Goal: Task Accomplishment & Management: Complete application form

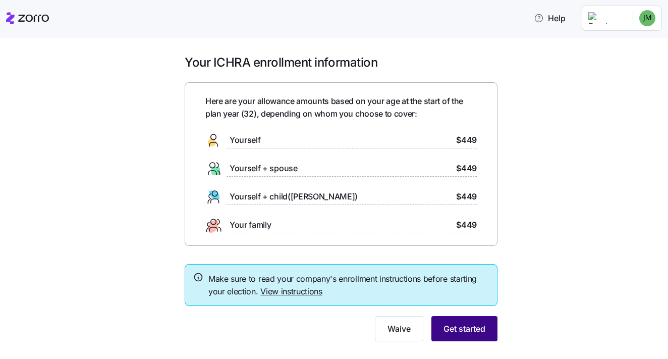
click at [466, 328] on span "Get started" at bounding box center [465, 328] width 42 height 12
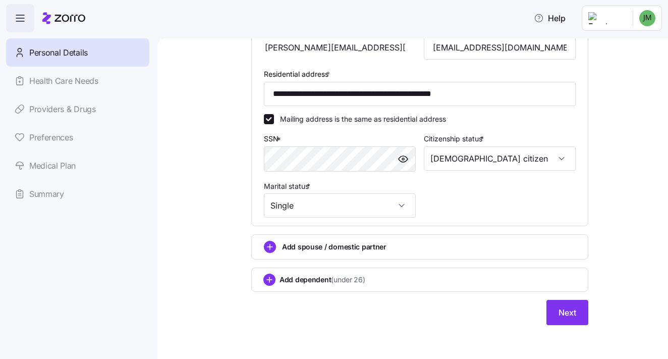
scroll to position [311, 0]
click at [569, 315] on span "Next" at bounding box center [568, 313] width 18 height 12
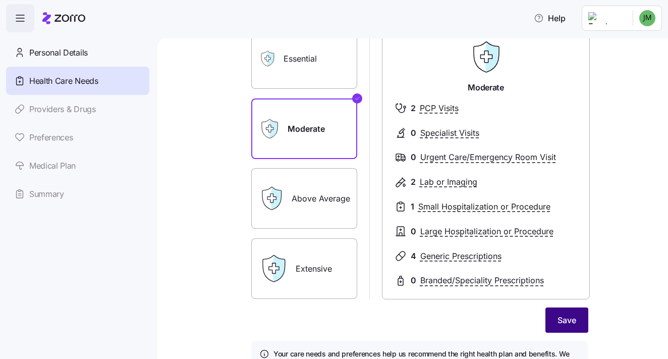
scroll to position [80, 0]
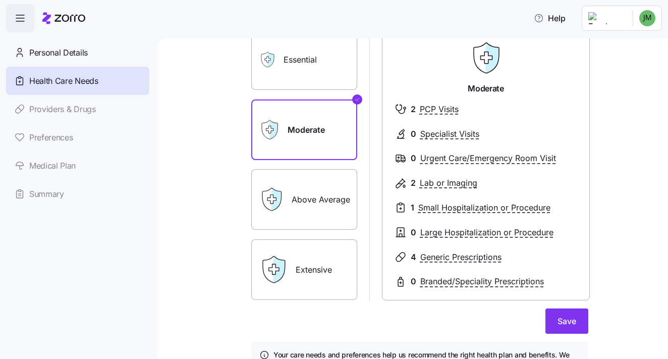
click at [344, 205] on label "Above Average" at bounding box center [304, 199] width 106 height 61
click at [0, 0] on input "Above Average" at bounding box center [0, 0] width 0 height 0
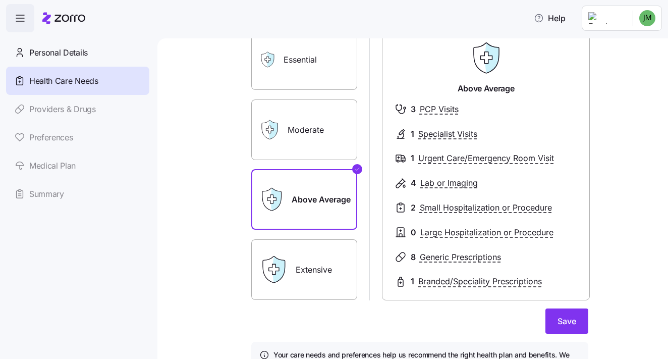
click at [311, 137] on label "Moderate" at bounding box center [304, 129] width 106 height 61
click at [0, 0] on input "Moderate" at bounding box center [0, 0] width 0 height 0
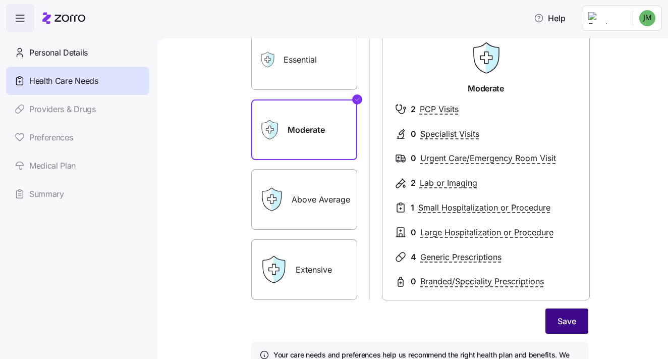
click at [555, 321] on button "Save" at bounding box center [567, 320] width 43 height 25
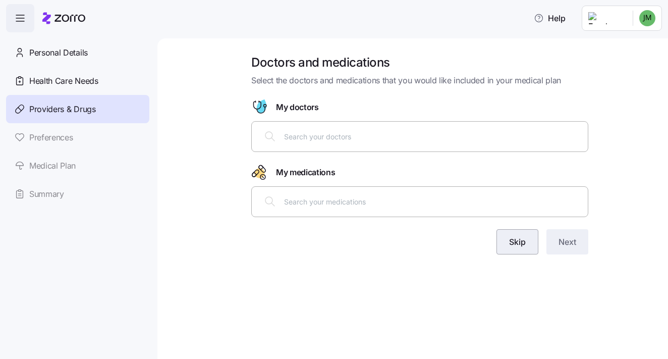
click at [502, 238] on button "Skip" at bounding box center [518, 241] width 42 height 25
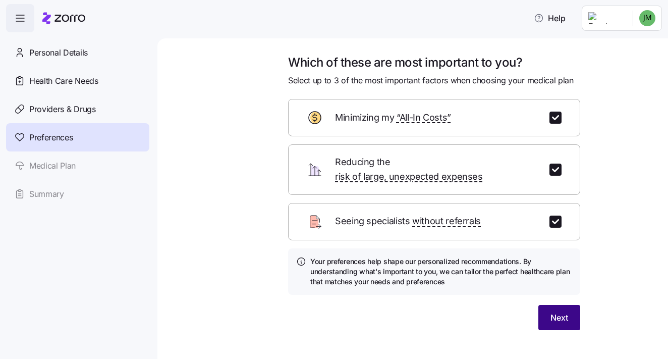
click at [560, 311] on span "Next" at bounding box center [560, 317] width 18 height 12
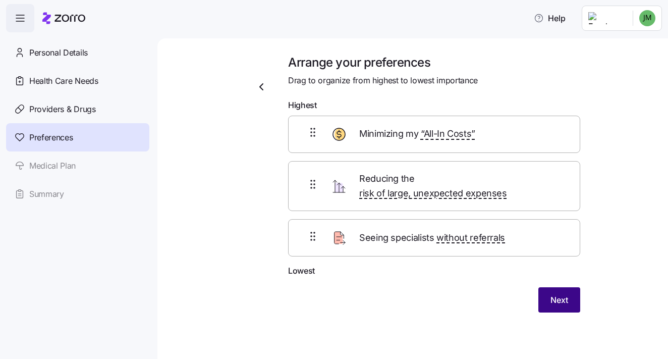
click at [557, 294] on span "Next" at bounding box center [560, 300] width 18 height 12
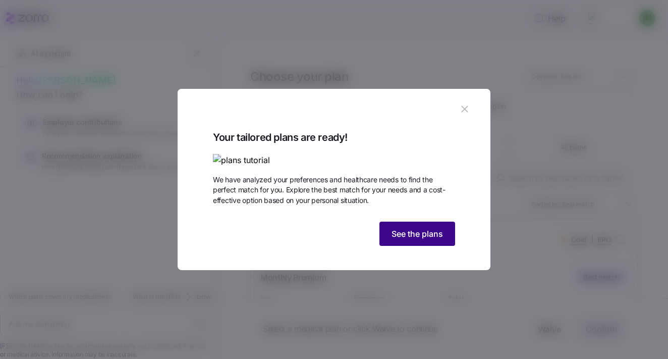
click at [418, 240] on span "See the plans" at bounding box center [417, 234] width 51 height 12
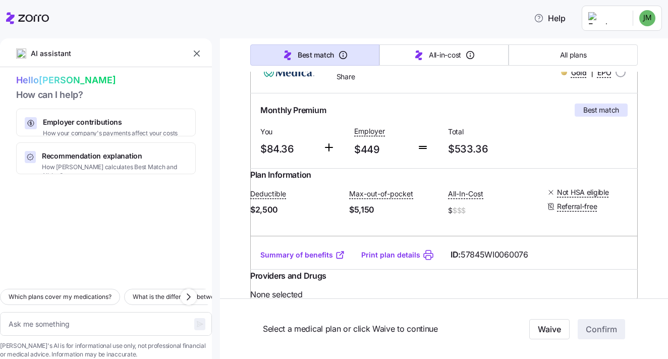
scroll to position [168, 0]
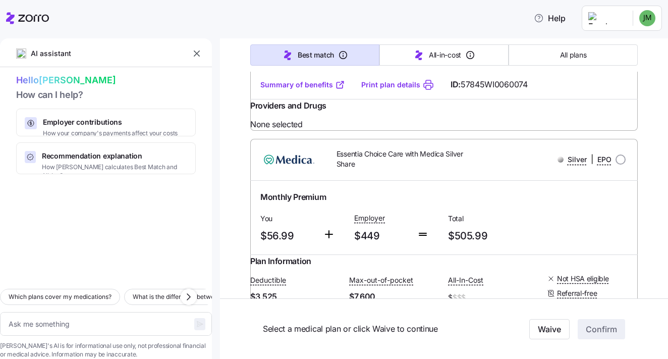
type textarea "x"
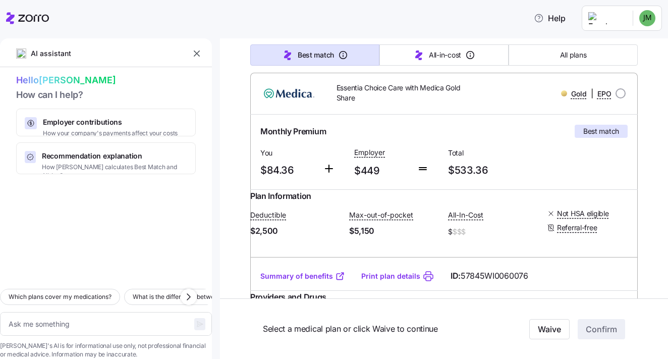
scroll to position [150, 0]
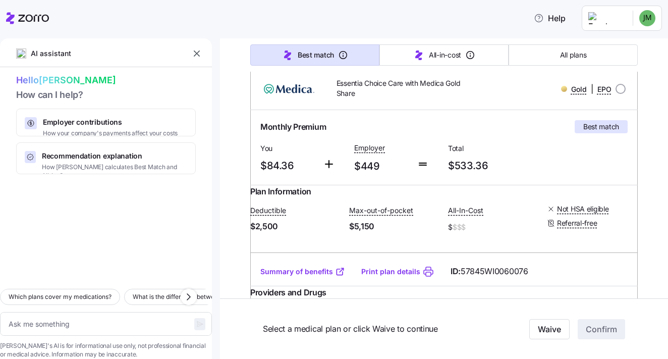
click at [603, 146] on div "Monthly Premium Best match You $84.36 Employer $449 Total $533.36" at bounding box center [443, 147] width 375 height 63
click at [618, 93] on input "radio" at bounding box center [621, 89] width 10 height 10
radio input "true"
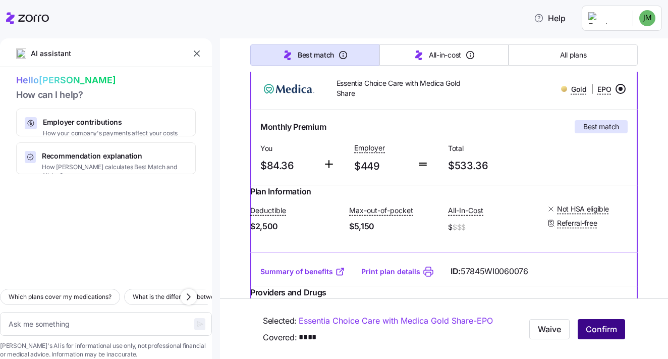
click at [605, 327] on span "Confirm" at bounding box center [601, 329] width 31 height 12
type textarea "x"
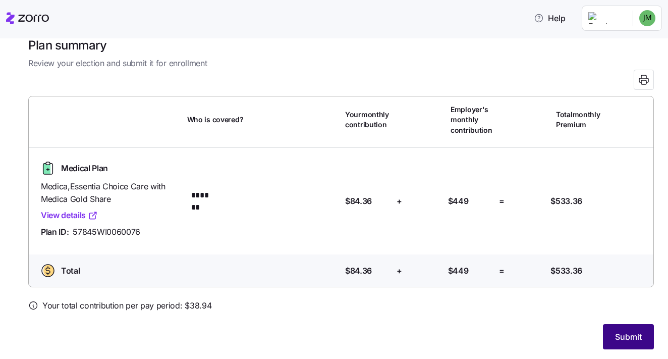
scroll to position [17, 0]
click at [622, 332] on span "Submit" at bounding box center [628, 337] width 27 height 12
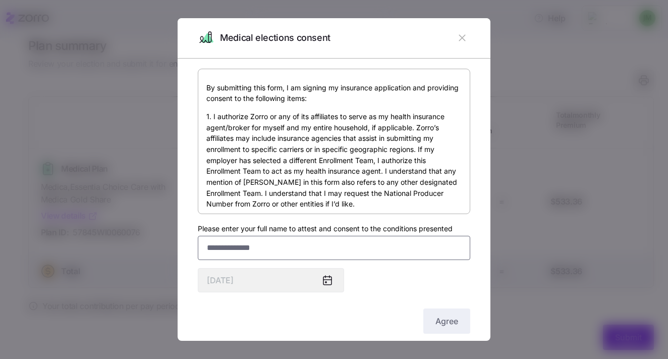
click at [270, 248] on input "Please enter your full name to attest and consent to the conditions presented" at bounding box center [334, 248] width 273 height 24
type input "**********"
click at [445, 326] on span "Agree" at bounding box center [447, 321] width 23 height 12
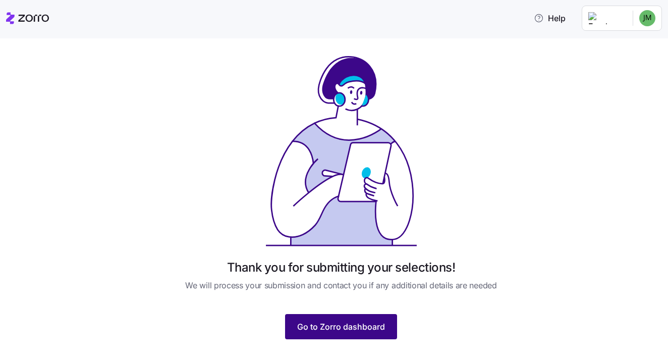
click at [362, 335] on button "Go to Zorro dashboard" at bounding box center [341, 326] width 112 height 25
